Goal: Register for event/course

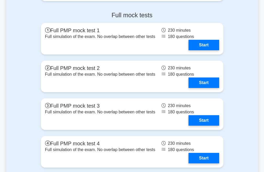
scroll to position [1547, 0]
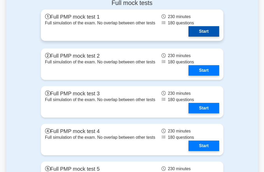
click at [207, 33] on link "Start" at bounding box center [204, 31] width 30 height 10
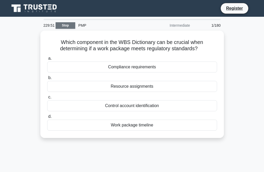
click at [66, 25] on link "Stop" at bounding box center [66, 25] width 20 height 7
